Goal: Task Accomplishment & Management: Manage account settings

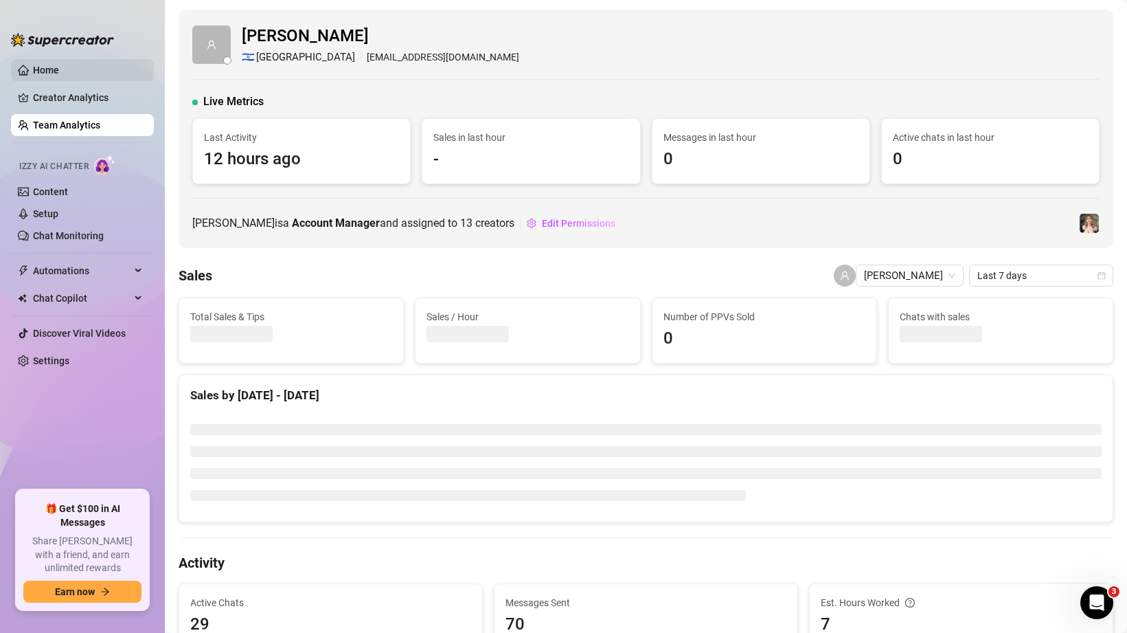
click at [59, 73] on link "Home" at bounding box center [46, 70] width 26 height 11
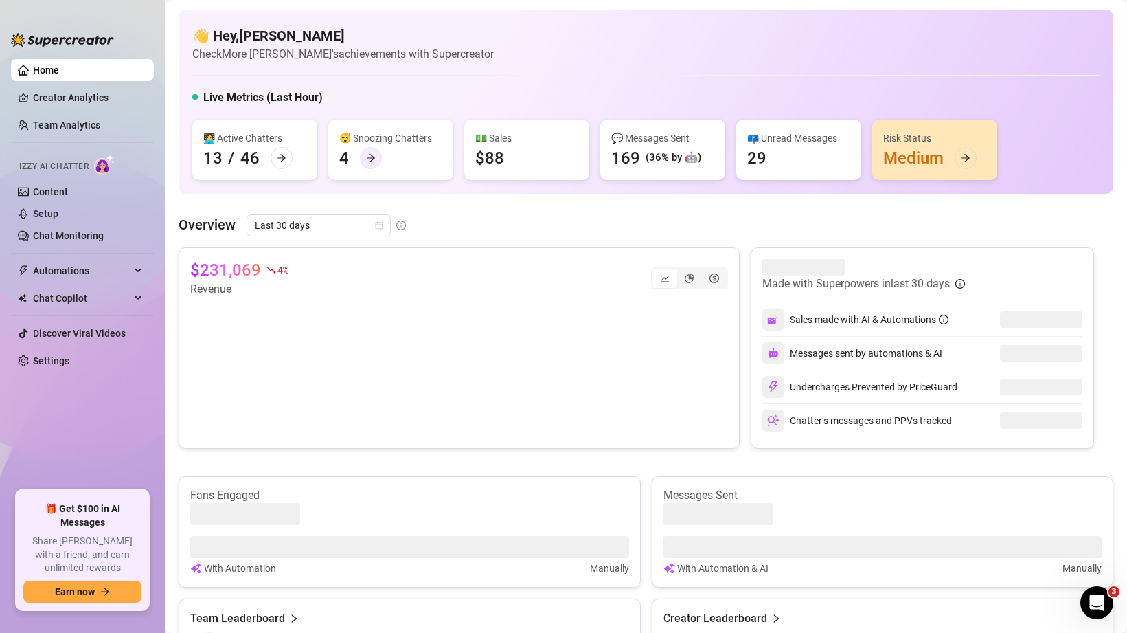
click at [363, 155] on div at bounding box center [371, 158] width 22 height 22
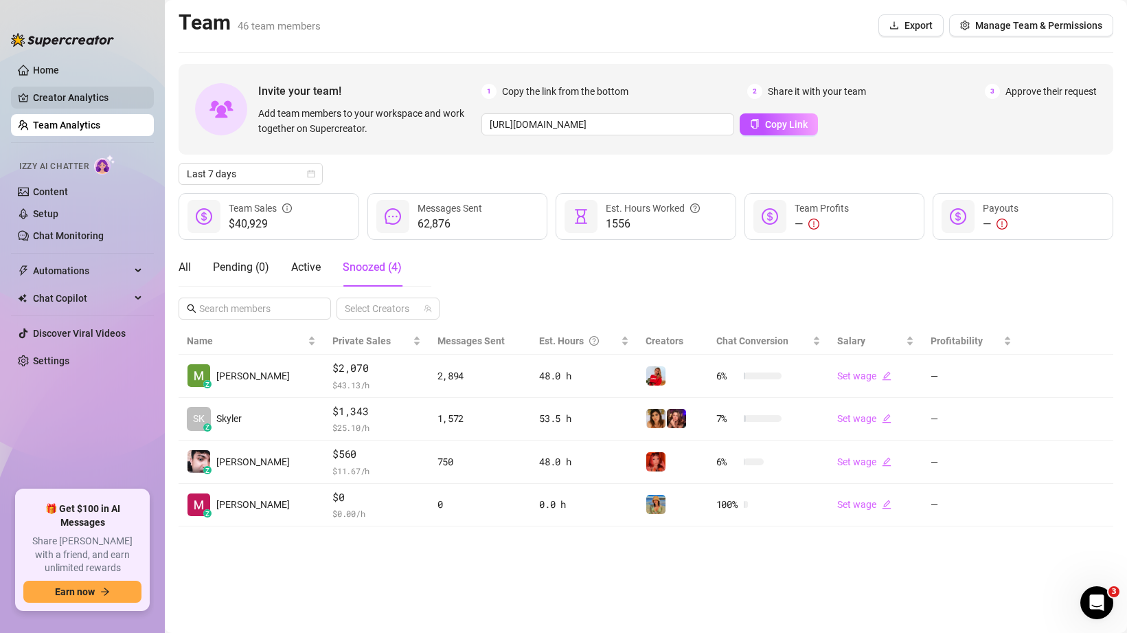
click at [64, 100] on link "Creator Analytics" at bounding box center [88, 98] width 110 height 22
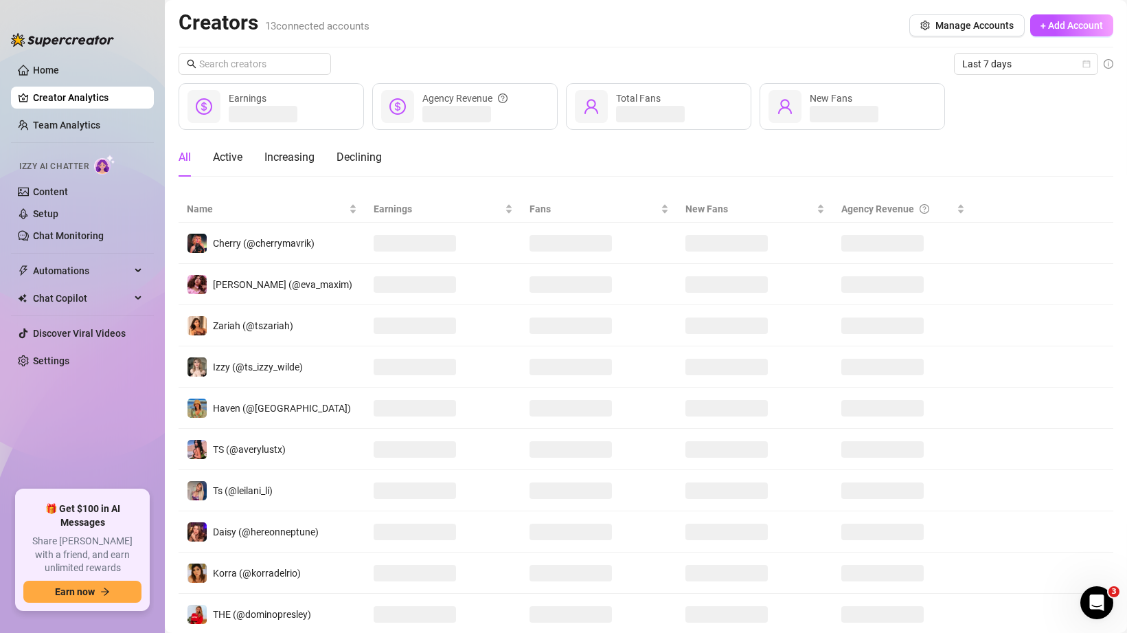
click at [64, 82] on ul "Home Creator Analytics Team Analytics Izzy AI Chatter Content Setup Chat Monito…" at bounding box center [82, 269] width 143 height 431
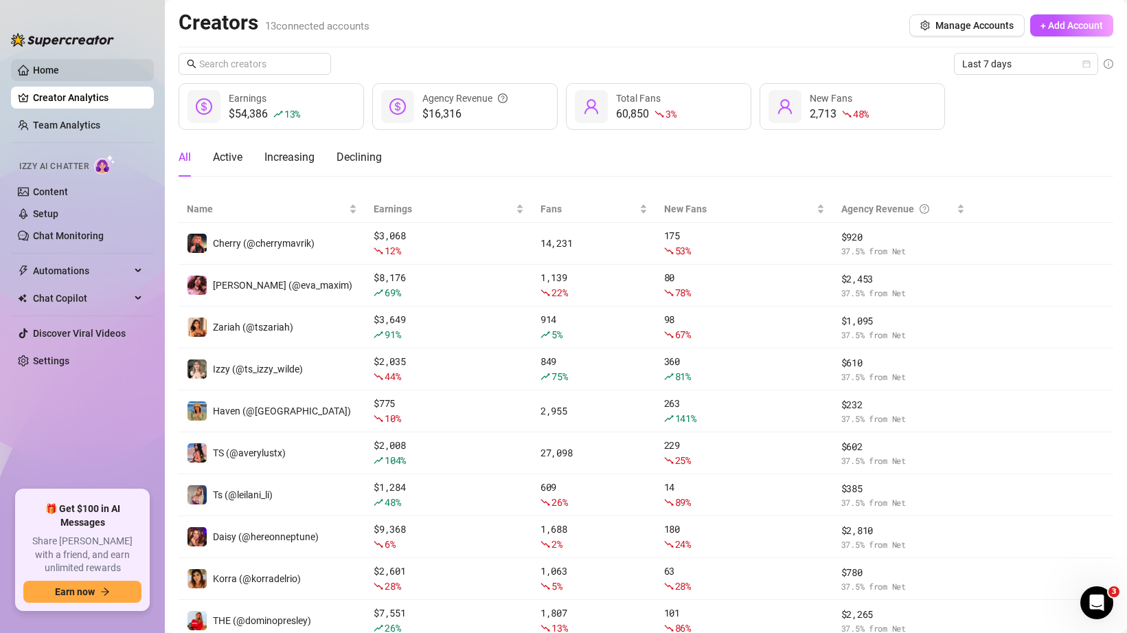
click at [59, 76] on link "Home" at bounding box center [46, 70] width 26 height 11
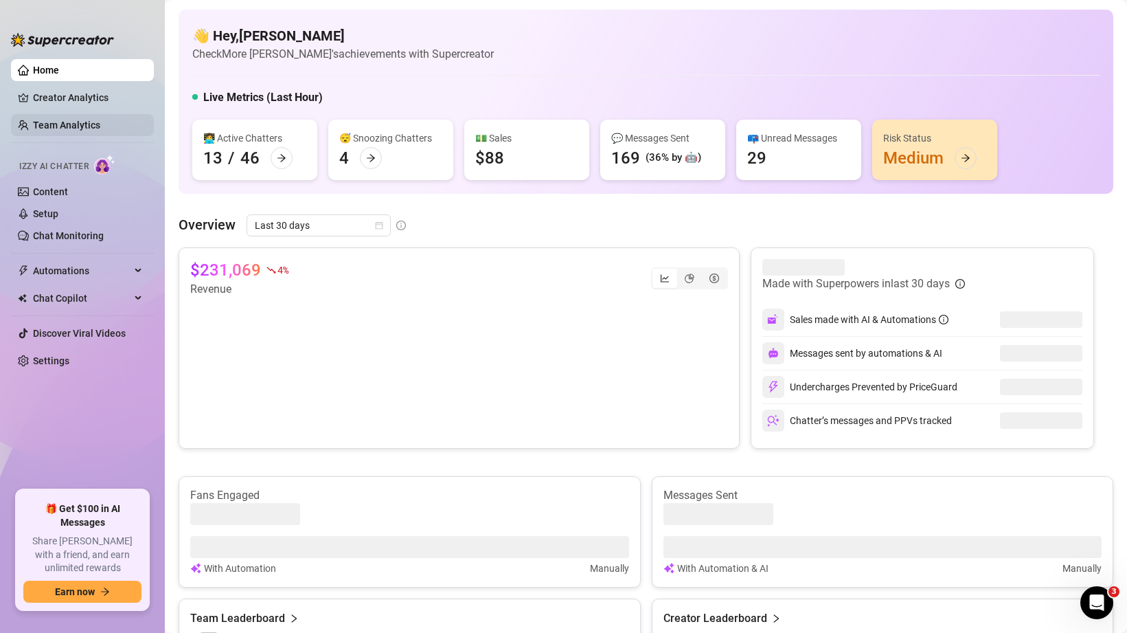
click at [69, 122] on link "Team Analytics" at bounding box center [66, 125] width 67 height 11
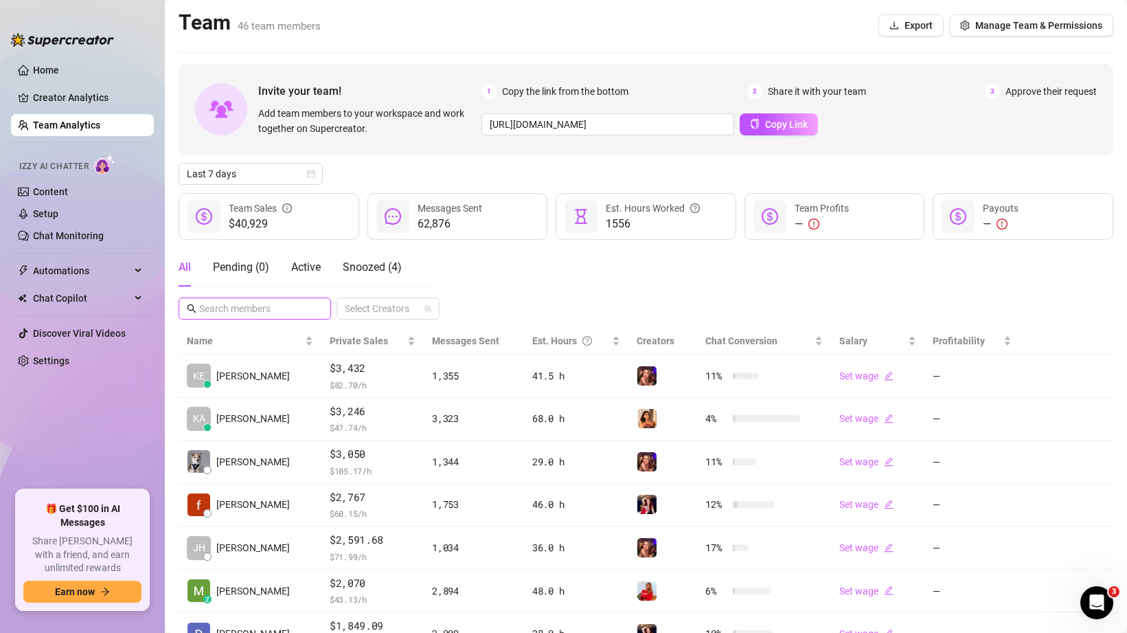
click at [224, 306] on input "text" at bounding box center [255, 308] width 113 height 15
click at [286, 297] on div "All Pending ( 0 ) Active Snoozed ( 4 )" at bounding box center [305, 272] width 253 height 49
click at [275, 297] on span at bounding box center [255, 308] width 152 height 22
click at [259, 308] on input "text" at bounding box center [255, 308] width 113 height 15
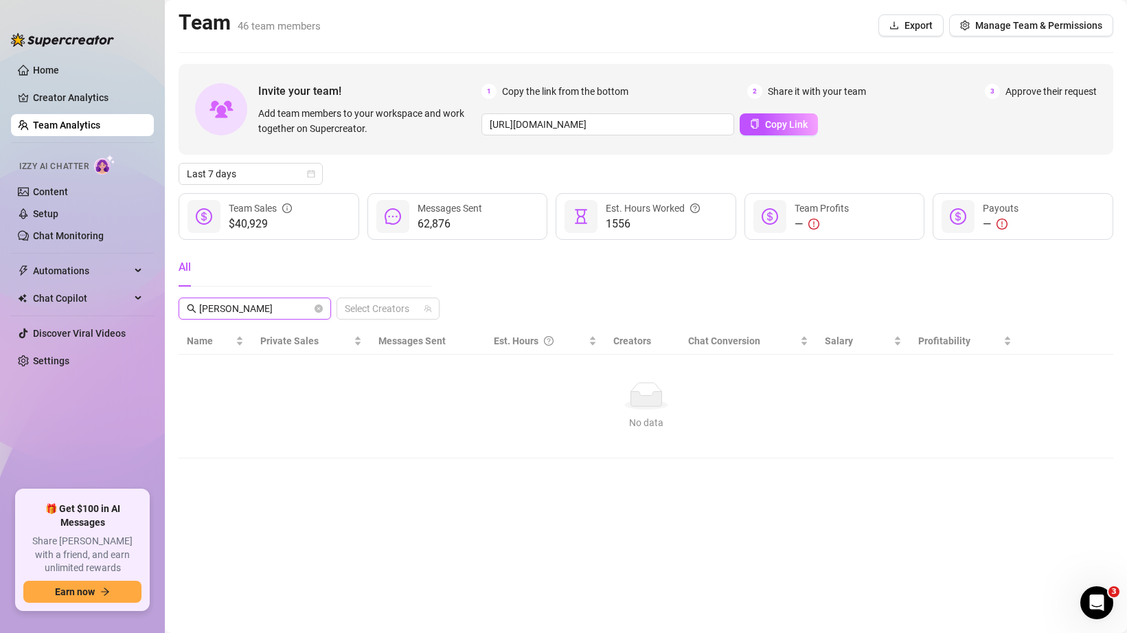
click at [245, 313] on input "[PERSON_NAME]" at bounding box center [255, 308] width 113 height 15
type input "mikee"
click at [320, 306] on icon "close-circle" at bounding box center [319, 308] width 8 height 8
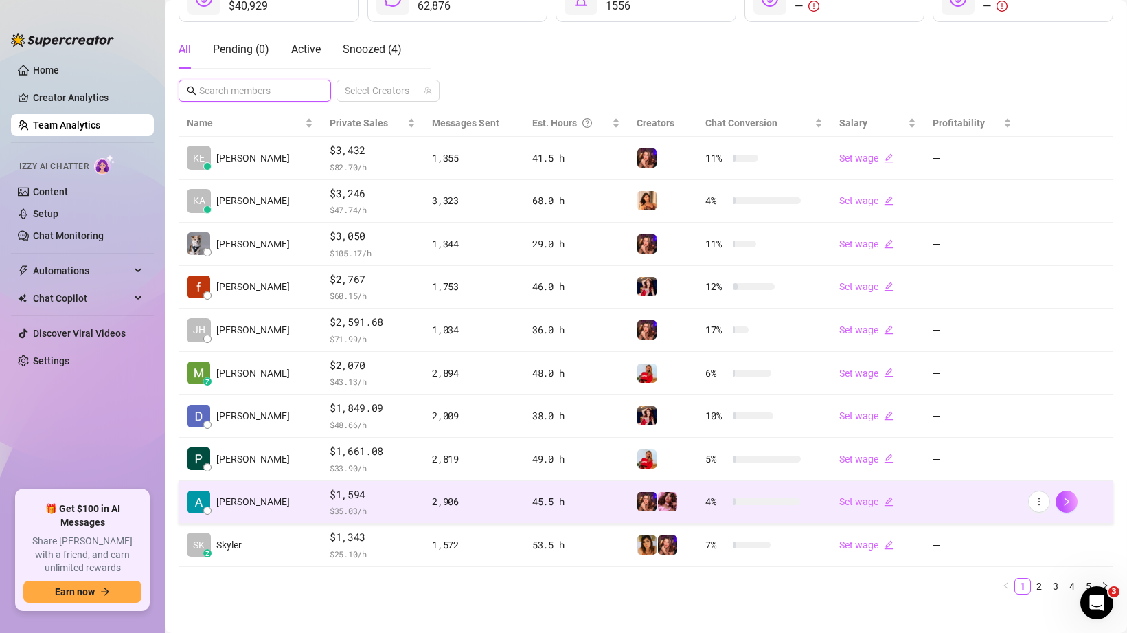
scroll to position [231, 0]
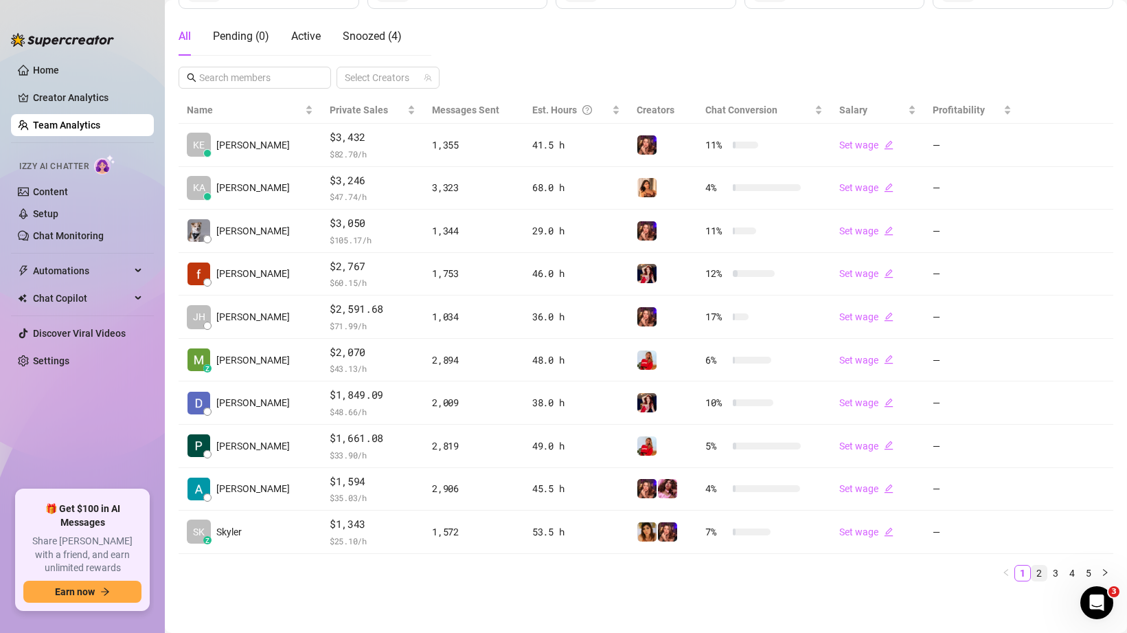
click at [1042, 573] on link "2" at bounding box center [1039, 572] width 15 height 15
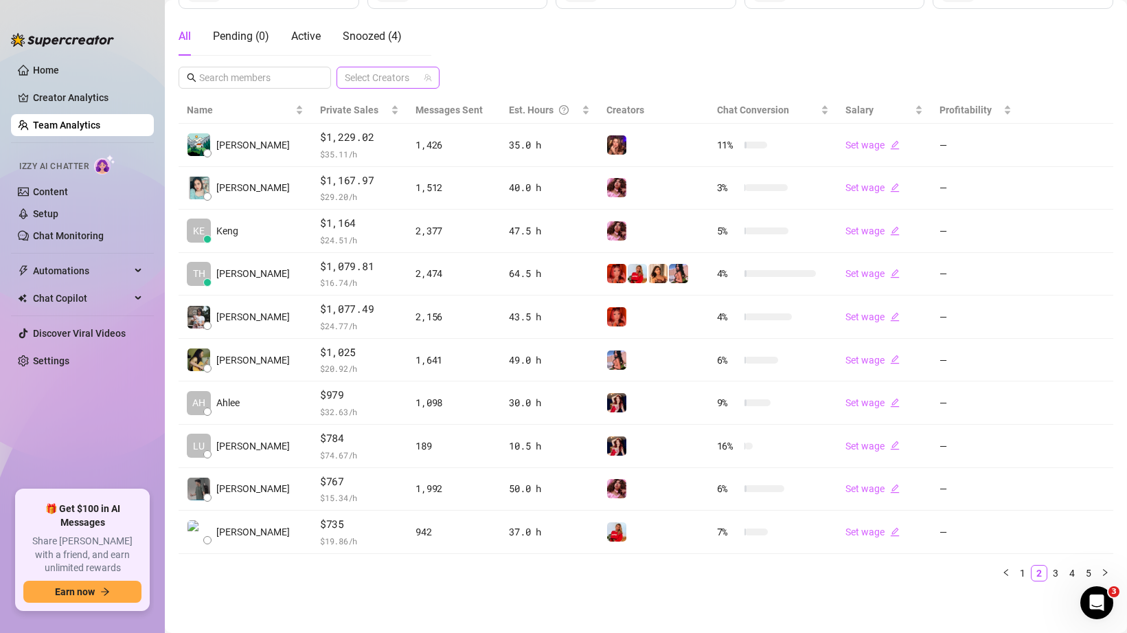
click at [417, 78] on div at bounding box center [380, 77] width 83 height 19
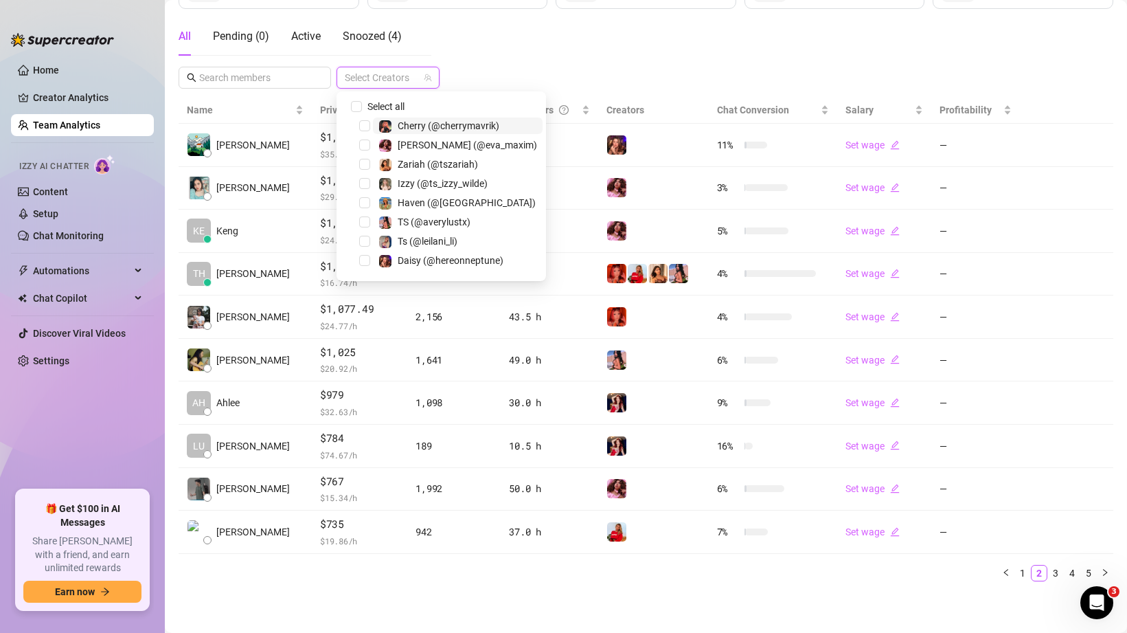
click at [367, 84] on div at bounding box center [380, 77] width 83 height 19
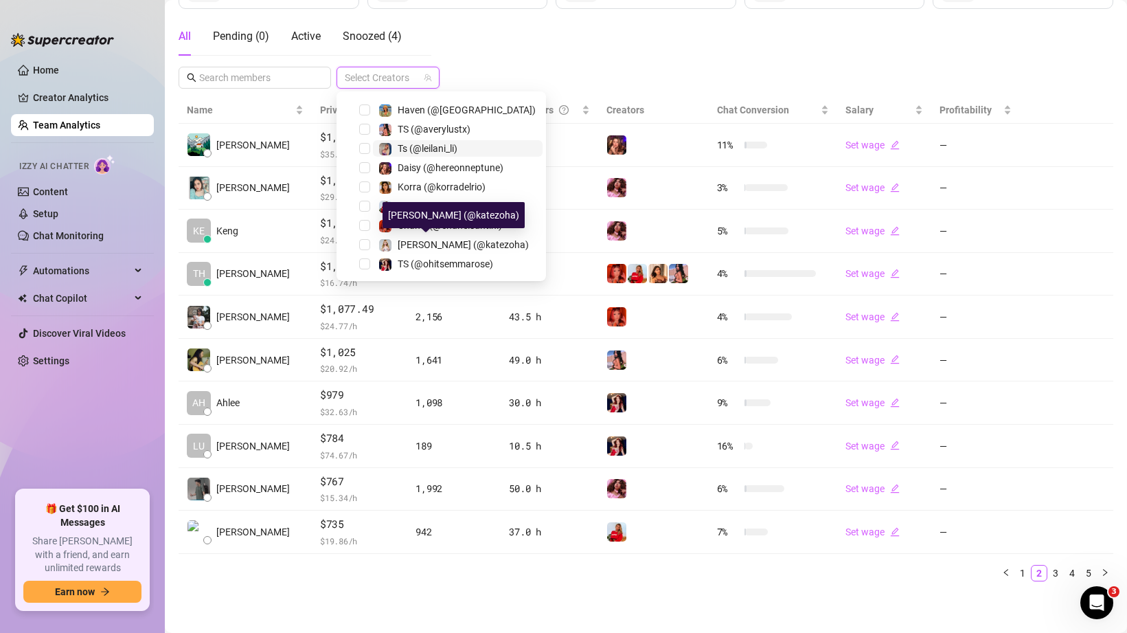
scroll to position [93, 0]
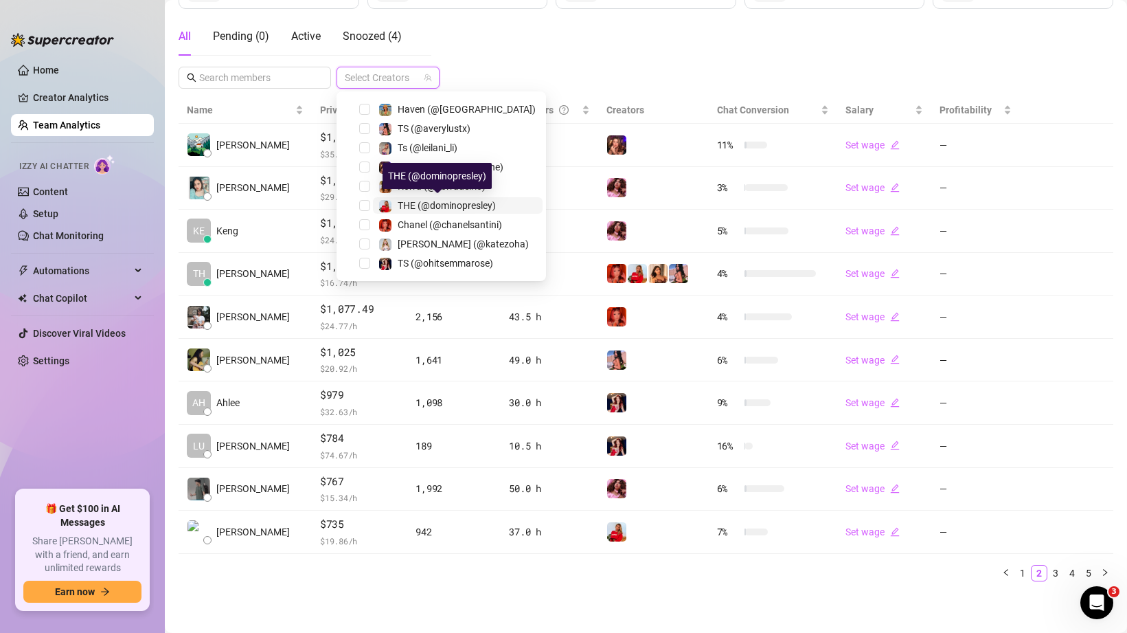
click at [465, 207] on span "THE (@dominopresley)" at bounding box center [447, 205] width 98 height 11
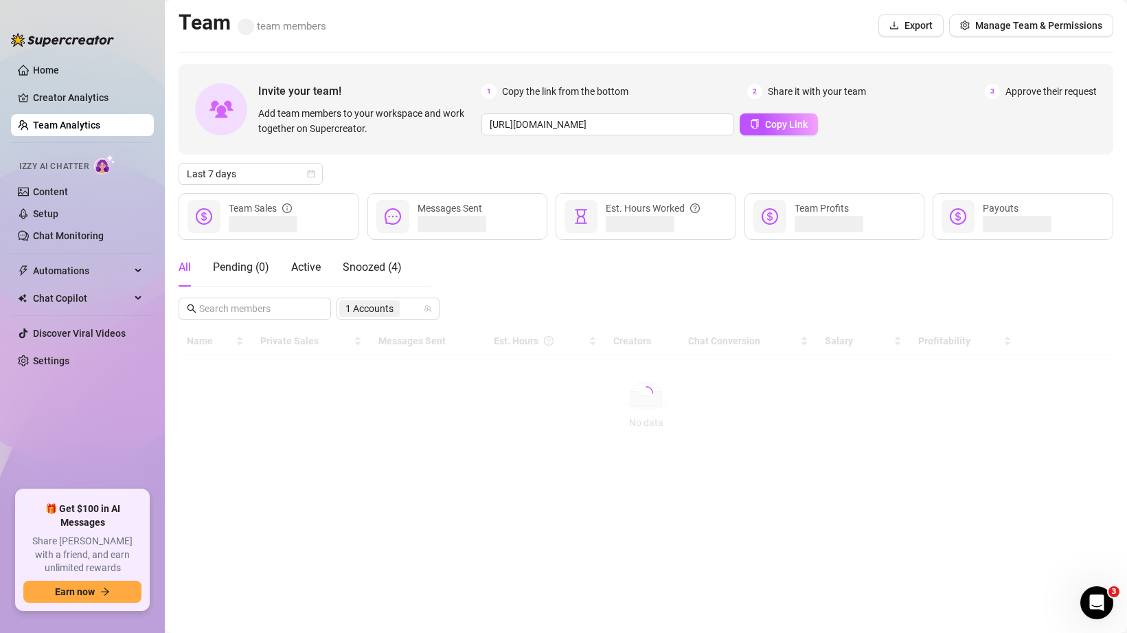
click at [512, 74] on div "Invite your team! Add team members to your workspace and work together on Super…" at bounding box center [646, 261] width 935 height 394
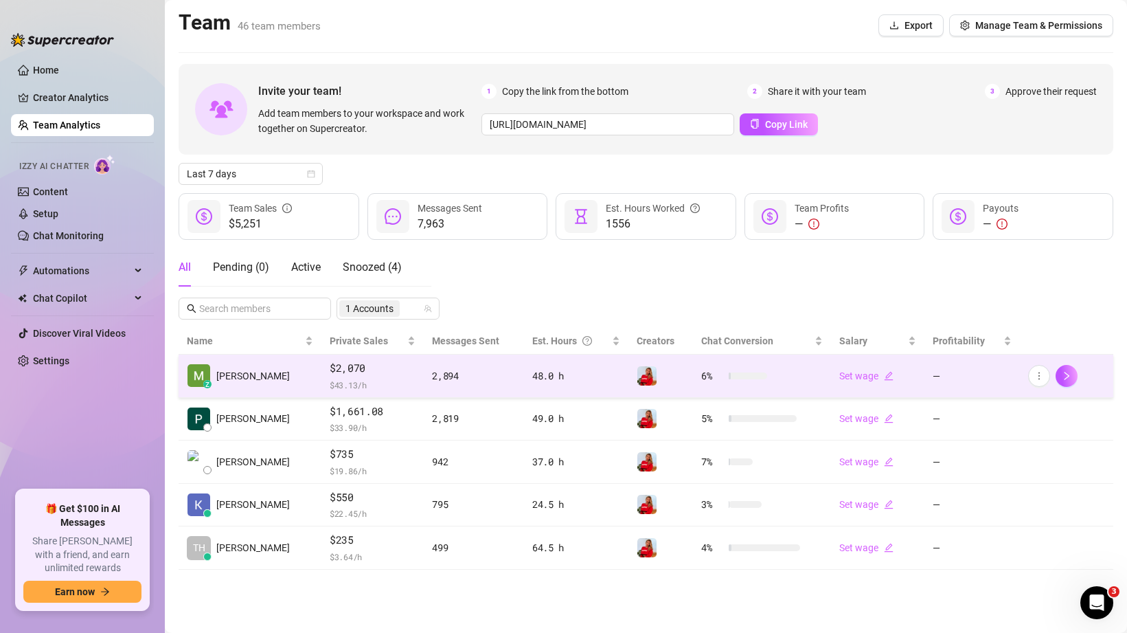
click at [263, 380] on td "z [PERSON_NAME]" at bounding box center [250, 375] width 143 height 43
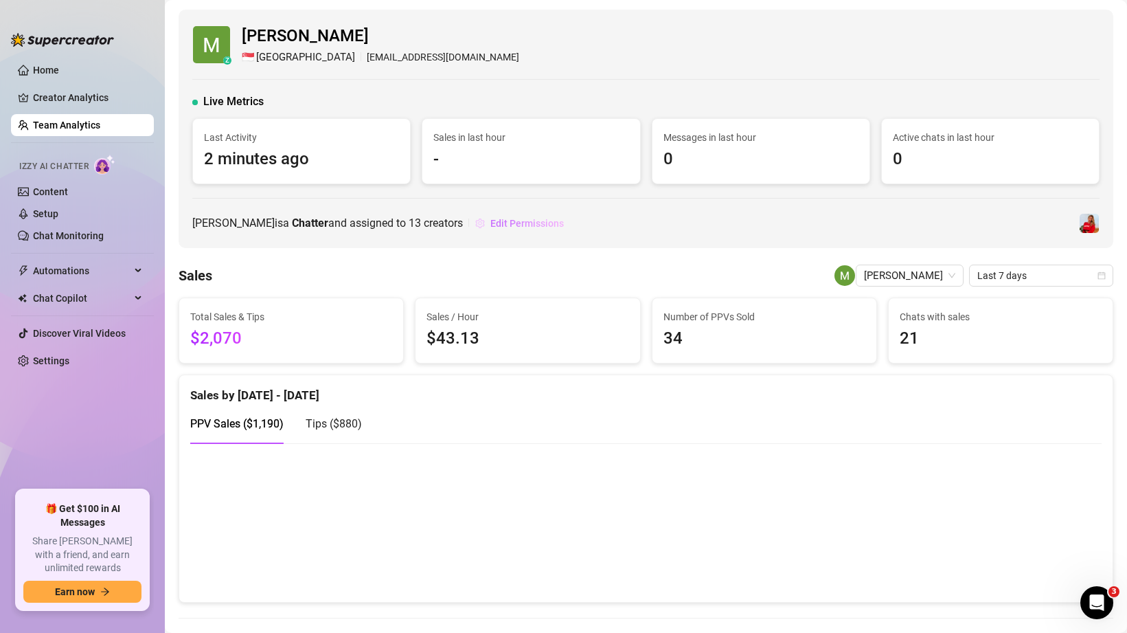
click at [527, 223] on span "Edit Permissions" at bounding box center [526, 223] width 73 height 11
click at [529, 225] on span "Edit Permissions" at bounding box center [526, 223] width 73 height 11
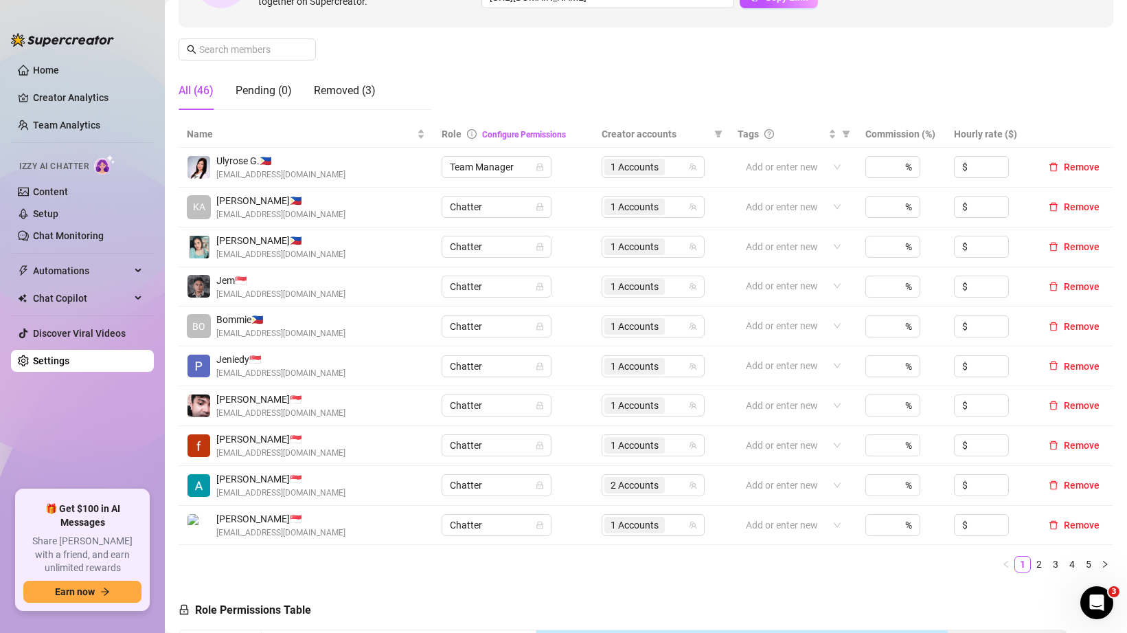
scroll to position [225, 0]
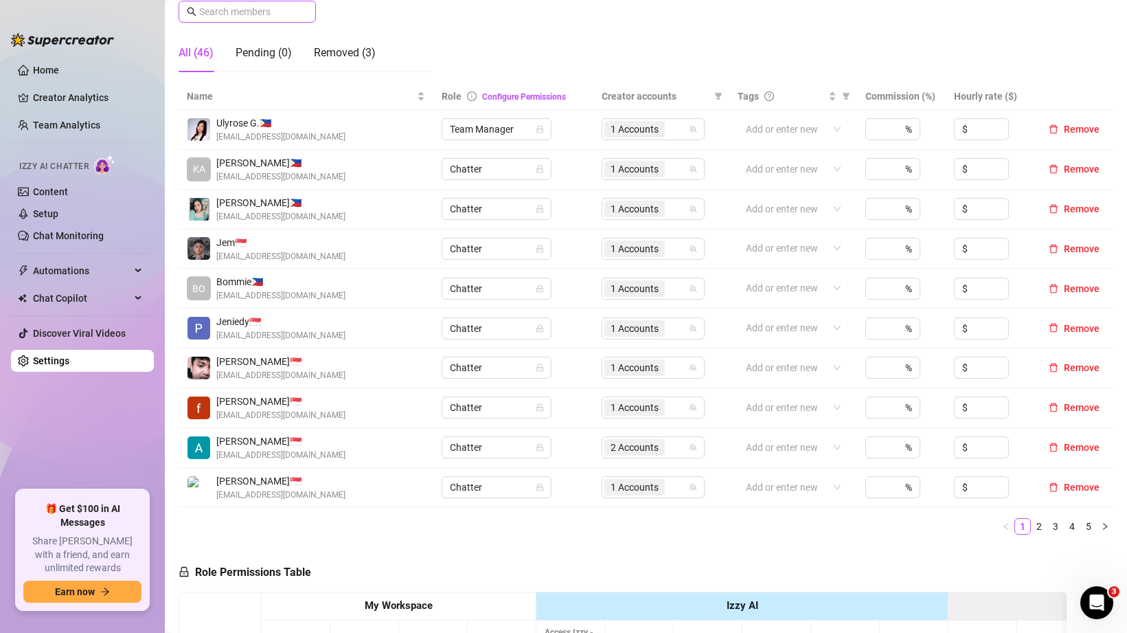
click at [231, 3] on span at bounding box center [247, 12] width 137 height 22
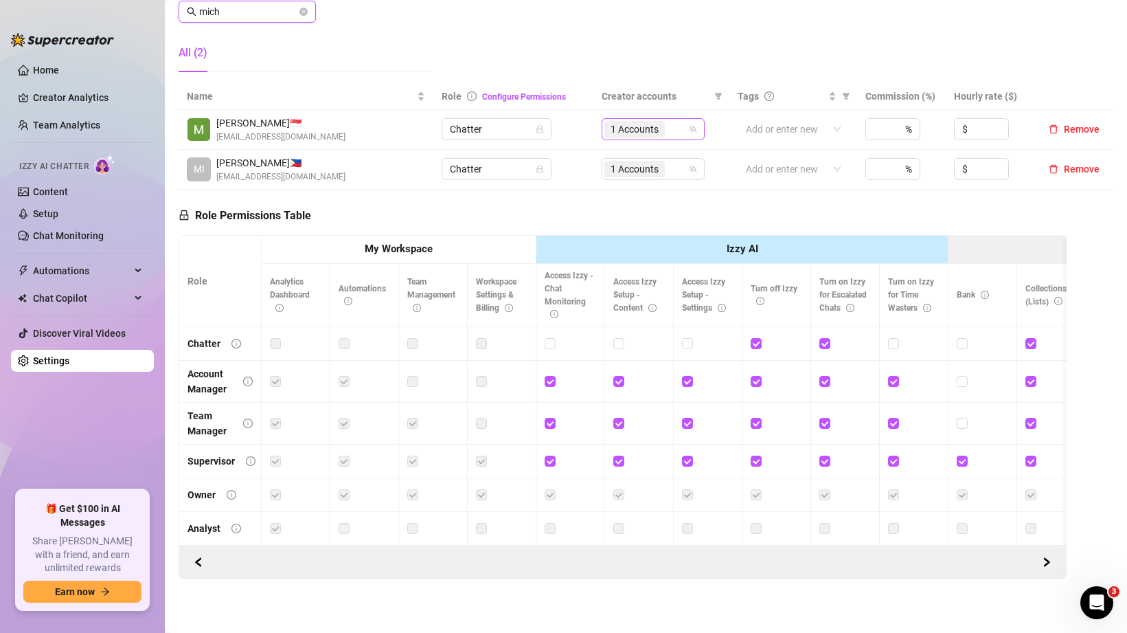
click at [688, 135] on div "1 Accounts" at bounding box center [645, 129] width 83 height 19
type input "mich"
click at [667, 126] on div "1 Accounts" at bounding box center [635, 129] width 63 height 19
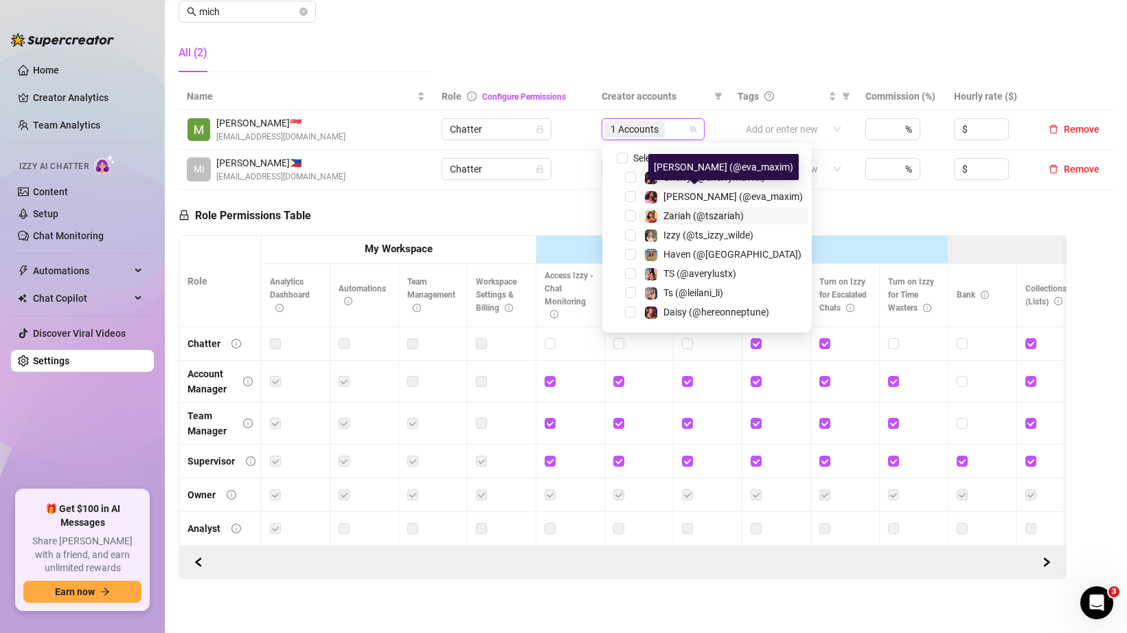
click at [700, 220] on span "Zariah (@tszariah)" at bounding box center [703, 215] width 80 height 11
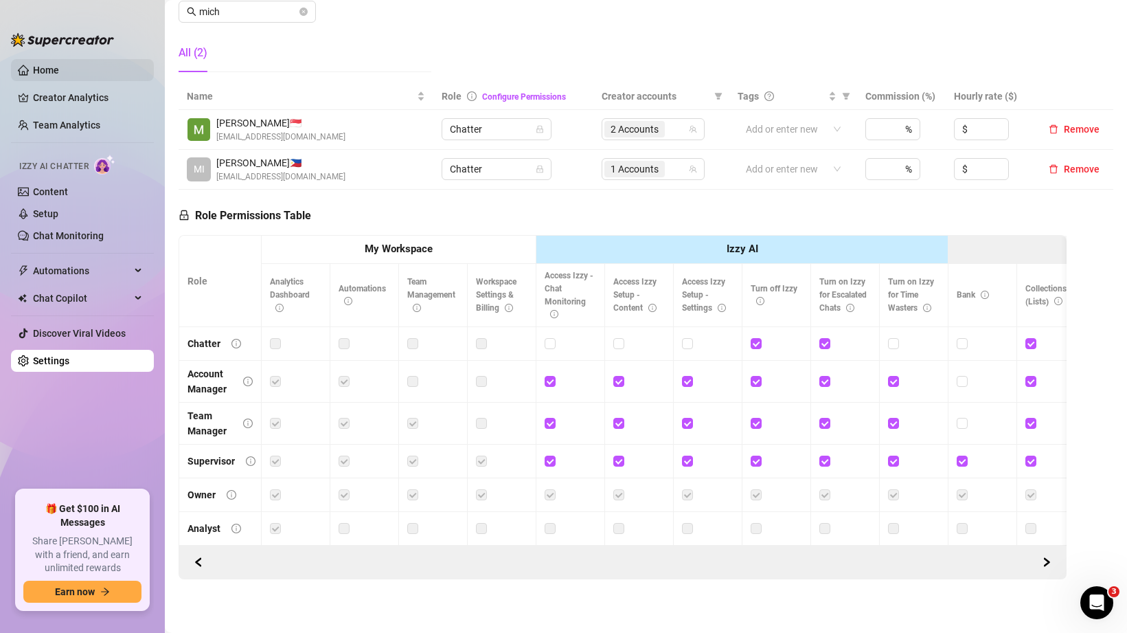
click at [49, 65] on link "Home" at bounding box center [46, 70] width 26 height 11
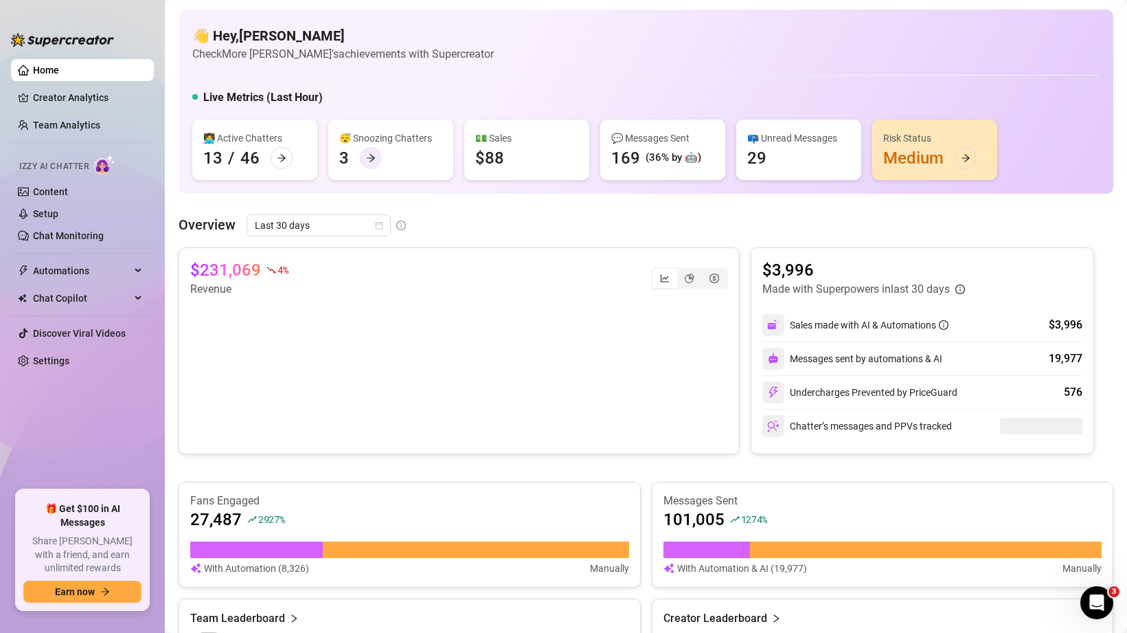
click at [375, 159] on div at bounding box center [371, 158] width 22 height 22
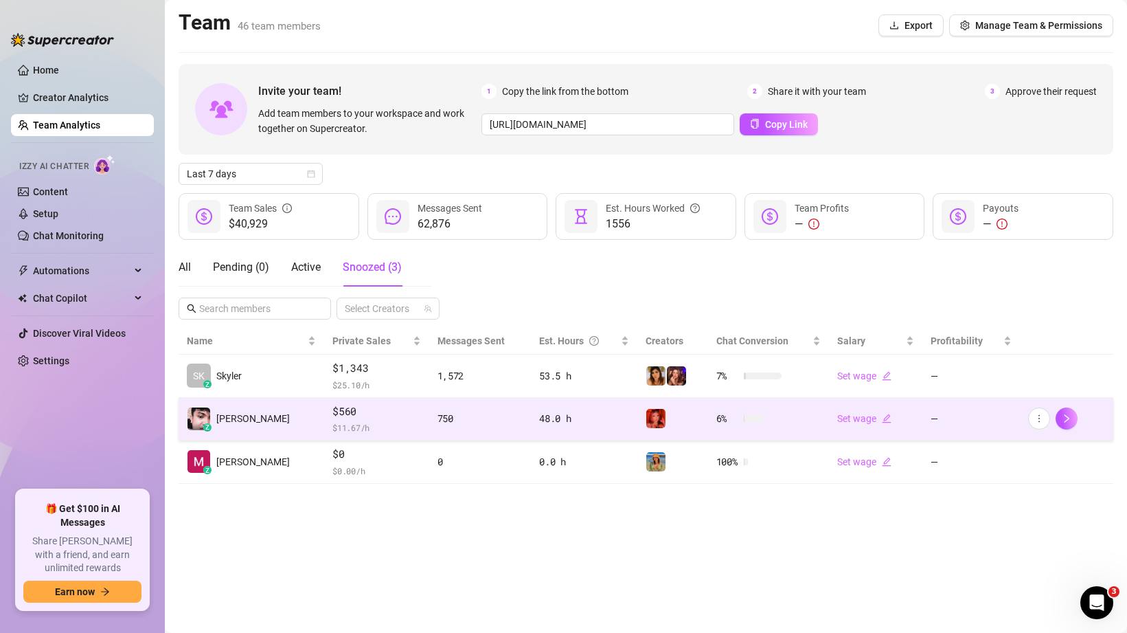
click at [262, 422] on td "z [PERSON_NAME]" at bounding box center [252, 419] width 146 height 43
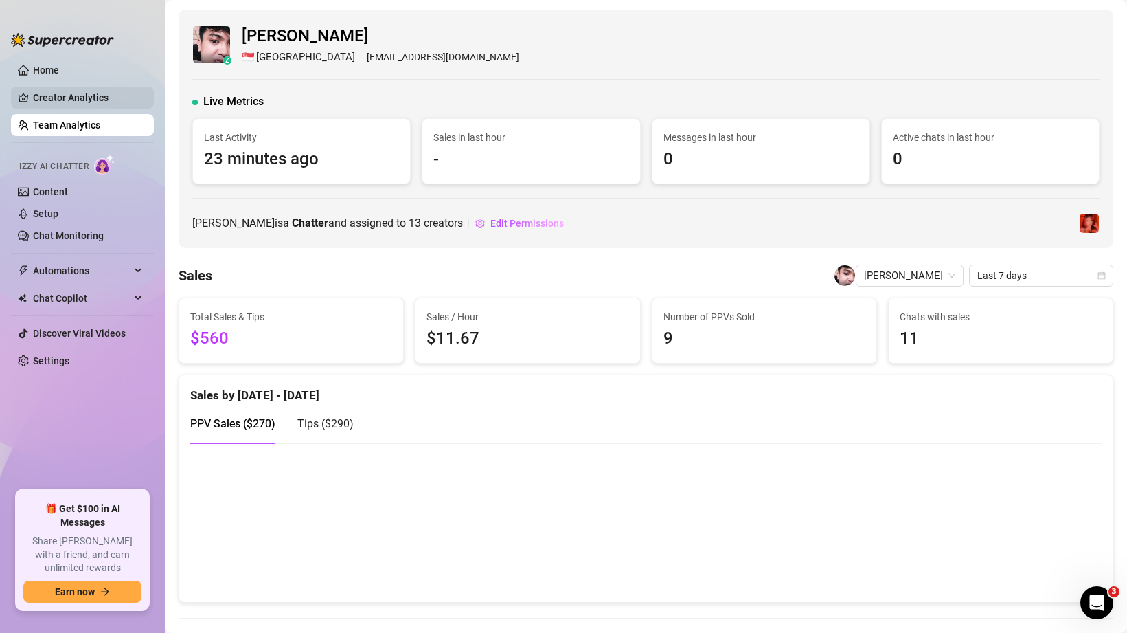
click at [54, 93] on link "Creator Analytics" at bounding box center [88, 98] width 110 height 22
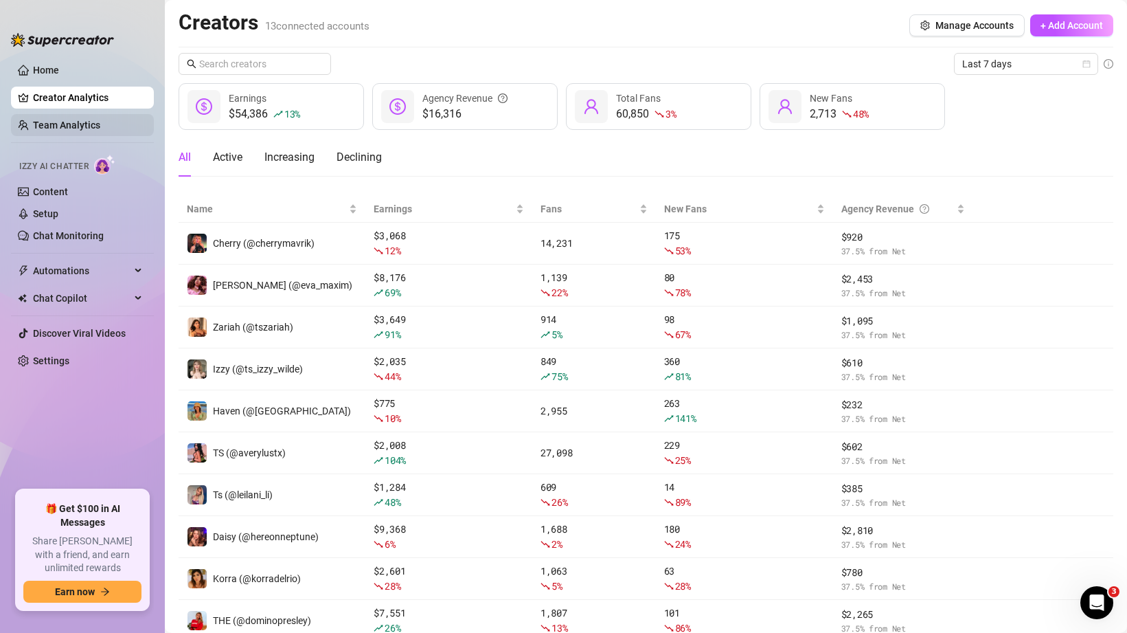
click at [49, 124] on link "Team Analytics" at bounding box center [66, 125] width 67 height 11
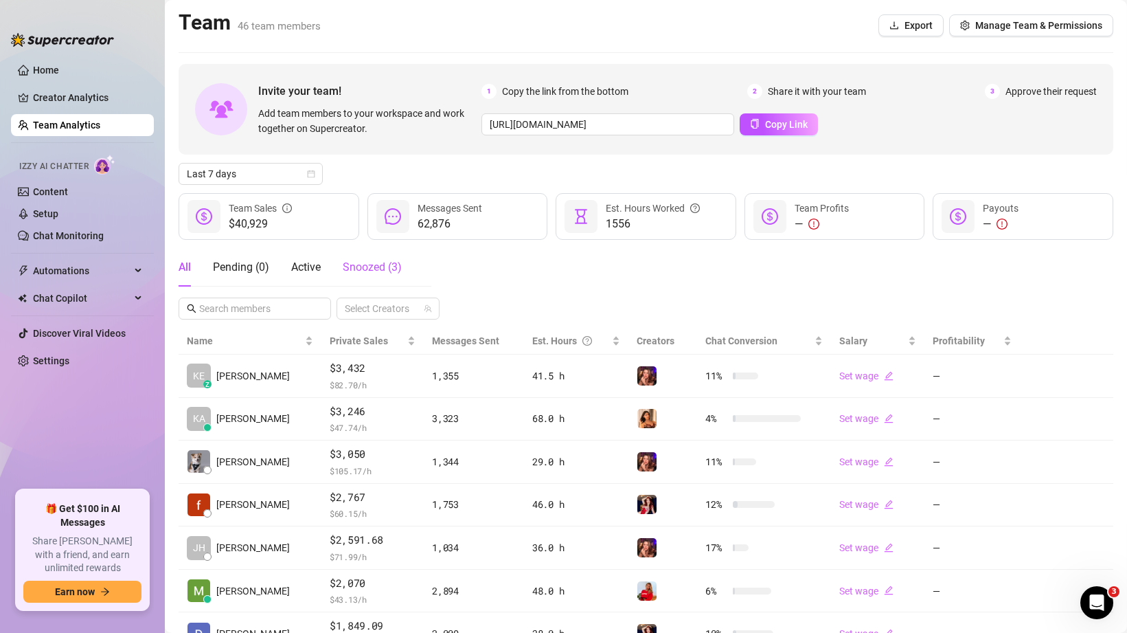
click at [358, 269] on span "Snoozed ( 3 )" at bounding box center [372, 266] width 59 height 13
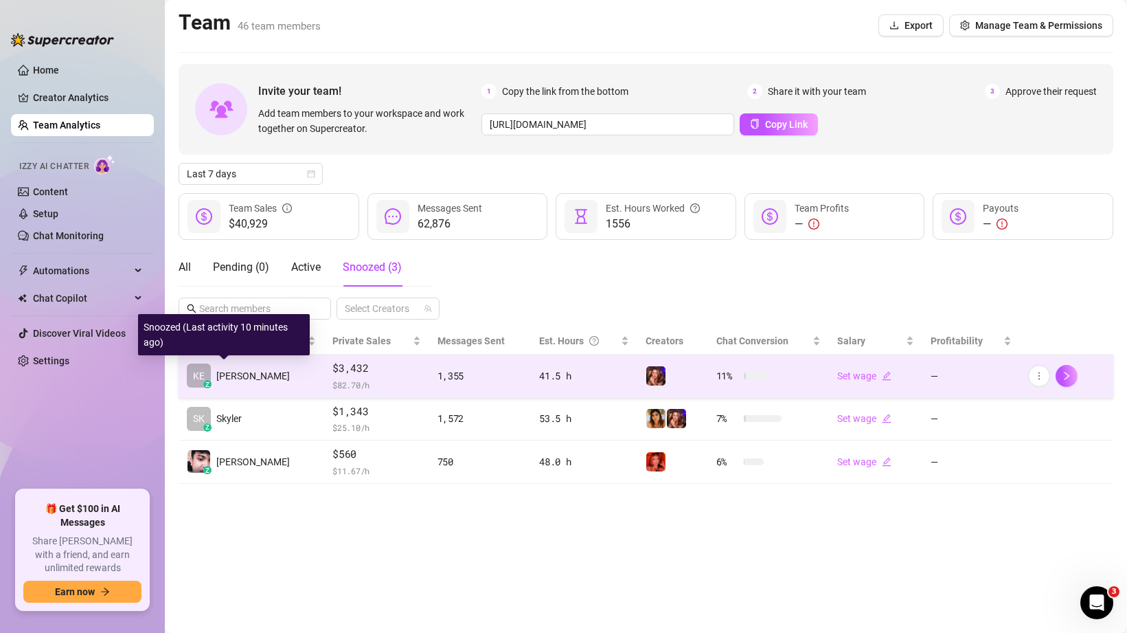
click at [255, 382] on span "[PERSON_NAME]" at bounding box center [252, 375] width 73 height 15
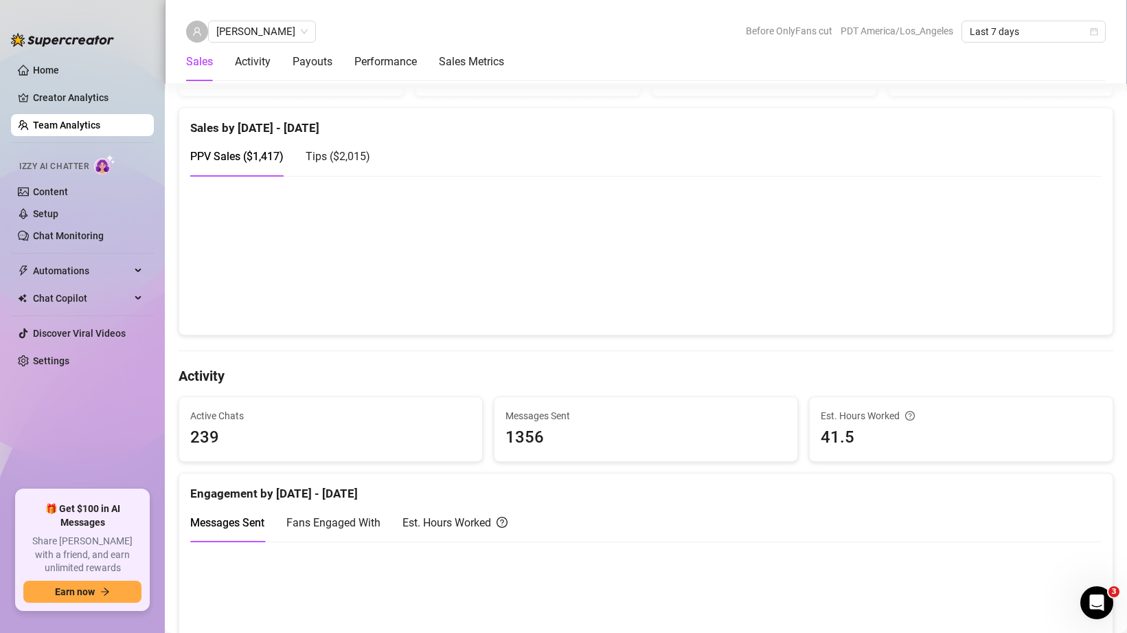
scroll to position [246, 0]
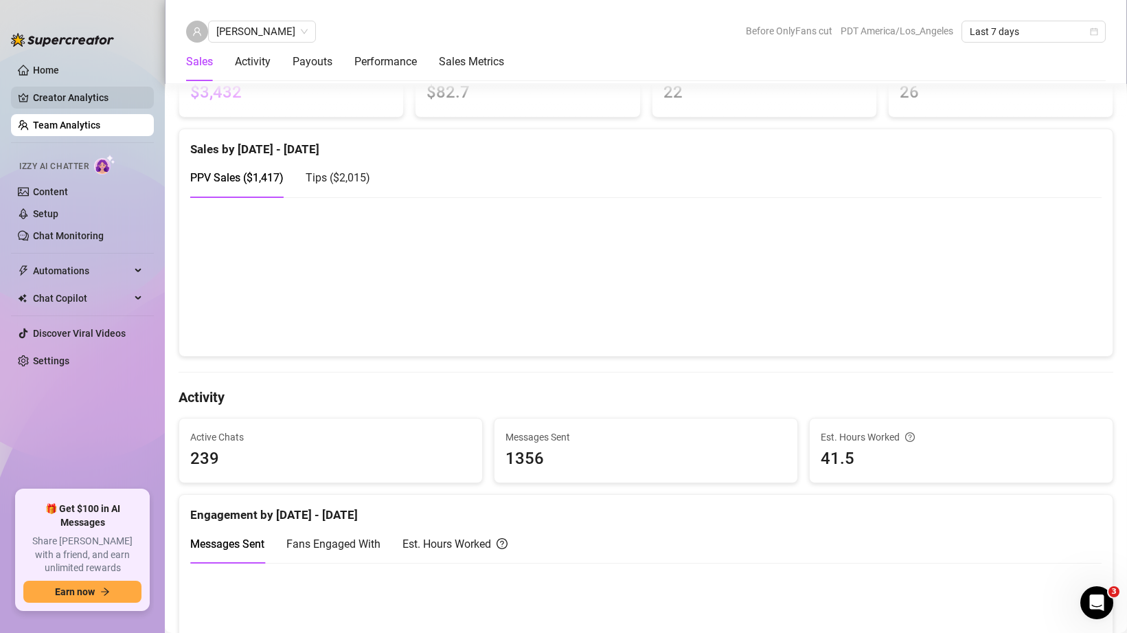
click at [48, 88] on link "Creator Analytics" at bounding box center [88, 98] width 110 height 22
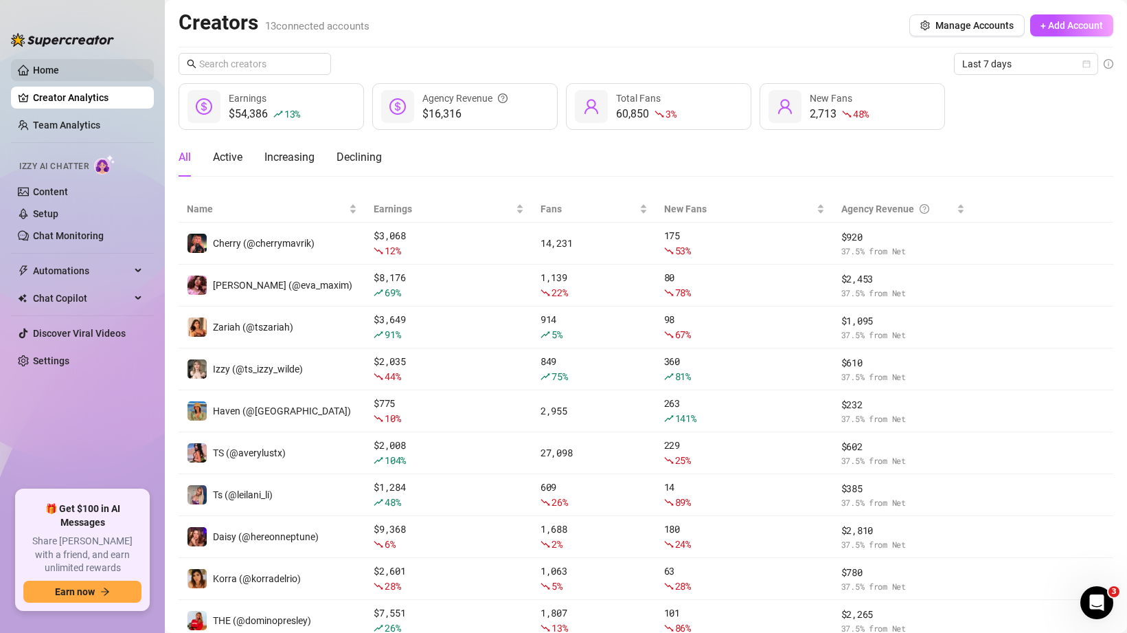
click at [45, 71] on link "Home" at bounding box center [46, 70] width 26 height 11
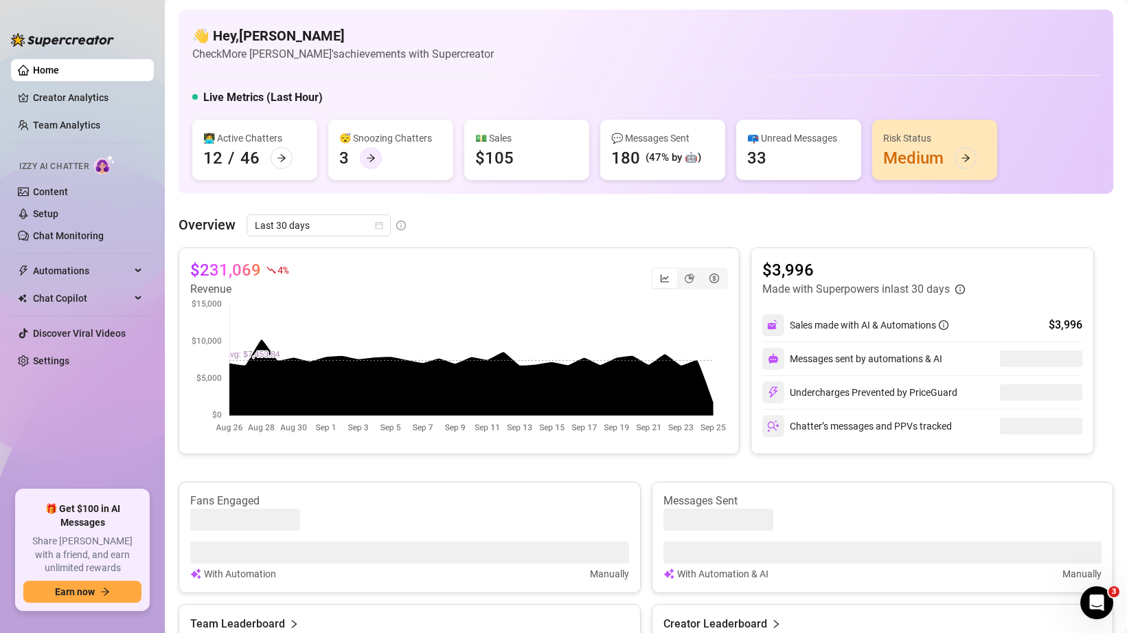
click at [374, 159] on icon "arrow-right" at bounding box center [371, 159] width 8 height 8
